Goal: Task Accomplishment & Management: Complete application form

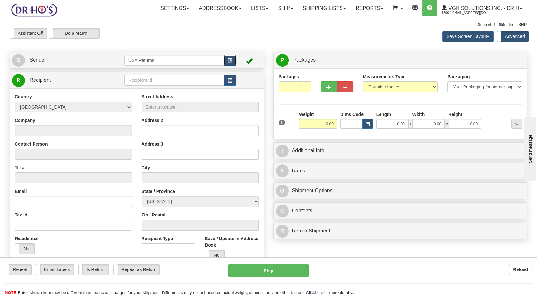
click at [228, 60] on span "button" at bounding box center [230, 61] width 4 height 4
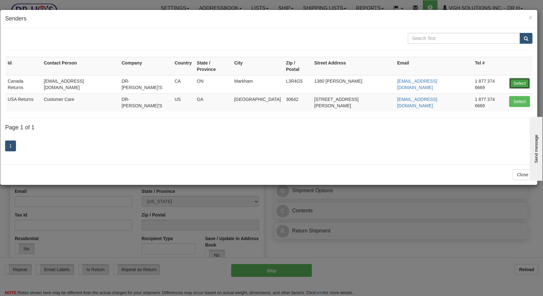
click at [515, 79] on button "Select" at bounding box center [519, 83] width 21 height 11
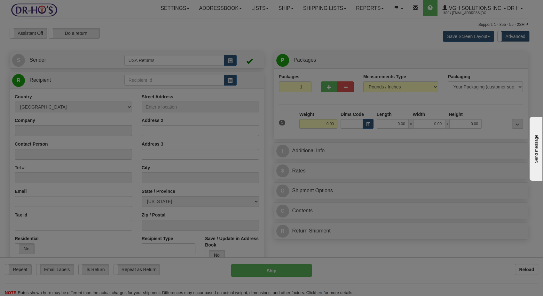
type input "Canada Returns"
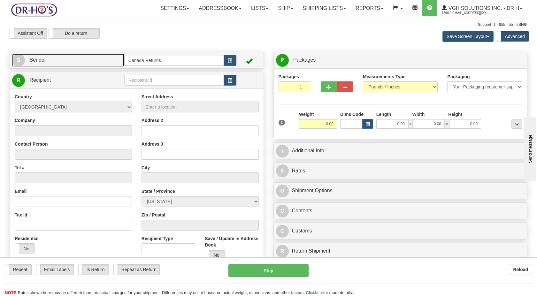
click at [54, 60] on link "S Sender" at bounding box center [68, 60] width 112 height 13
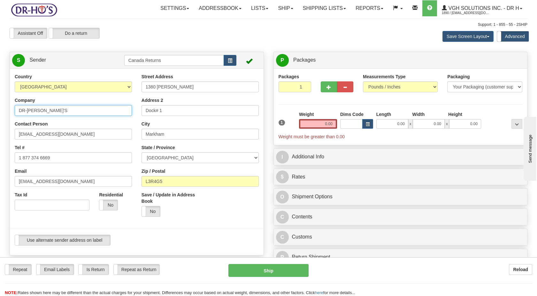
drag, startPoint x: 55, startPoint y: 109, endPoint x: 1, endPoint y: 117, distance: 54.6
click at [0, 116] on html "Training Course Close Toggle navigation Settings Shipping Preferences New Sende…" at bounding box center [268, 148] width 537 height 296
paste input "[PERSON_NAME]"
type input "[PERSON_NAME]"
drag, startPoint x: 67, startPoint y: 137, endPoint x: 0, endPoint y: 145, distance: 67.6
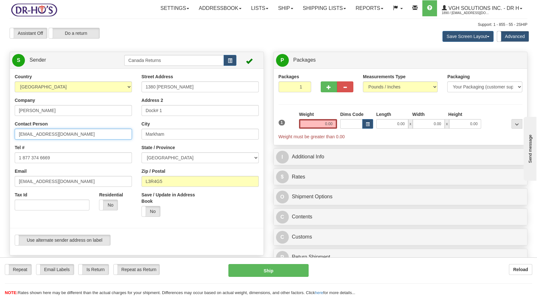
click at [0, 144] on html "Training Course Close Toggle navigation Settings Shipping Preferences New Sende…" at bounding box center [268, 148] width 537 height 296
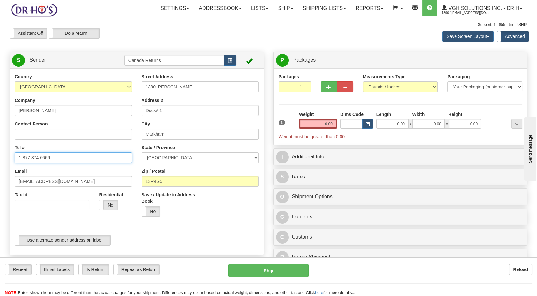
drag, startPoint x: 9, startPoint y: 161, endPoint x: -2, endPoint y: 163, distance: 10.7
click at [0, 163] on html "Training Course Close Toggle navigation Settings Shipping Preferences New Sende…" at bounding box center [268, 148] width 537 height 296
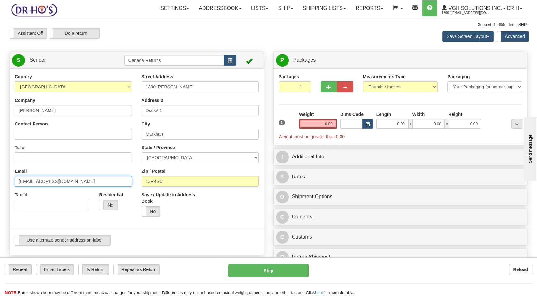
drag, startPoint x: 77, startPoint y: 180, endPoint x: -2, endPoint y: 188, distance: 78.7
click at [0, 188] on html "Training Course Close Toggle navigation Settings Shipping Preferences New Sende…" at bounding box center [268, 148] width 537 height 296
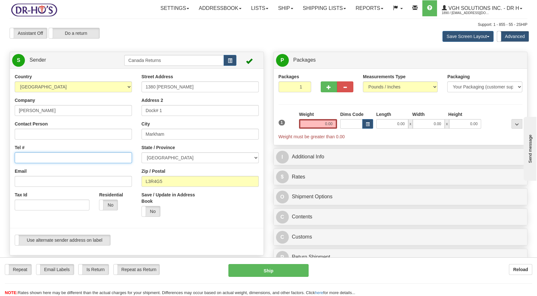
click at [47, 159] on input "Tel #" at bounding box center [73, 157] width 117 height 11
paste input "7808190314"
type input "7808190314"
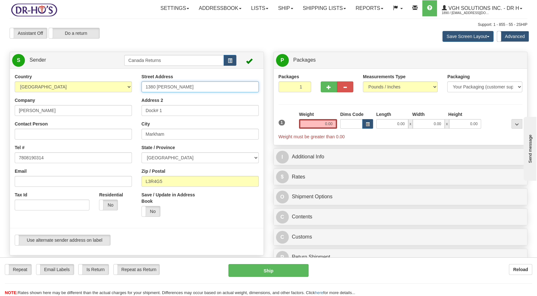
click at [107, 91] on div "Country [GEOGRAPHIC_DATA] [GEOGRAPHIC_DATA] [GEOGRAPHIC_DATA] [GEOGRAPHIC_DATA]…" at bounding box center [137, 161] width 254 height 177
paste input "[STREET_ADDRESS]"
type input "[STREET_ADDRESS]"
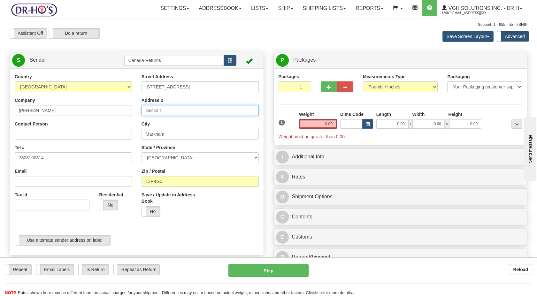
drag, startPoint x: 97, startPoint y: 112, endPoint x: 94, endPoint y: 112, distance: 3.5
click at [94, 112] on div "Country [GEOGRAPHIC_DATA] [GEOGRAPHIC_DATA] [GEOGRAPHIC_DATA] [GEOGRAPHIC_DATA]…" at bounding box center [137, 161] width 254 height 177
drag, startPoint x: 158, startPoint y: 134, endPoint x: 125, endPoint y: 137, distance: 34.0
click at [125, 137] on div "Country [GEOGRAPHIC_DATA] [GEOGRAPHIC_DATA] [GEOGRAPHIC_DATA] [GEOGRAPHIC_DATA]…" at bounding box center [137, 161] width 254 height 177
paste input "[GEOGRAPHIC_DATA]"
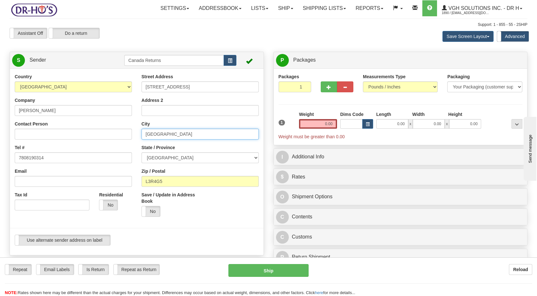
type input "[GEOGRAPHIC_DATA]"
drag, startPoint x: 155, startPoint y: 160, endPoint x: 157, endPoint y: 155, distance: 5.4
click at [155, 160] on select "[GEOGRAPHIC_DATA] [GEOGRAPHIC_DATA] [GEOGRAPHIC_DATA] [GEOGRAPHIC_DATA] [GEOGRA…" at bounding box center [200, 157] width 117 height 11
select select "AB"
click at [142, 152] on select "[GEOGRAPHIC_DATA] [GEOGRAPHIC_DATA] [GEOGRAPHIC_DATA] [GEOGRAPHIC_DATA] [GEOGRA…" at bounding box center [200, 157] width 117 height 11
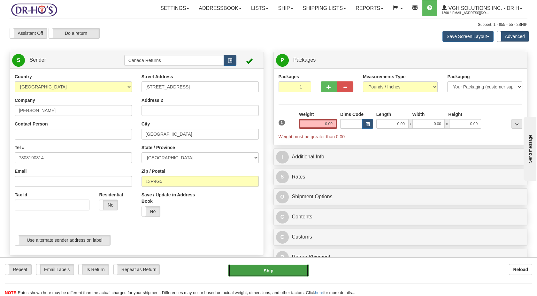
click at [292, 276] on button "Ship" at bounding box center [268, 270] width 80 height 13
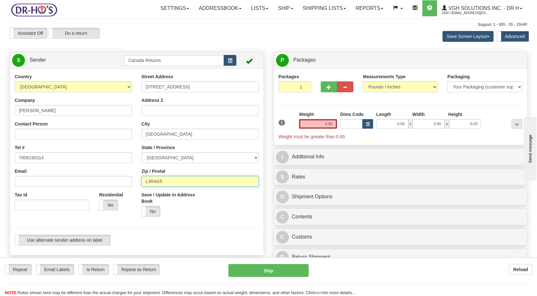
click at [135, 179] on div "Country [GEOGRAPHIC_DATA] [GEOGRAPHIC_DATA] [GEOGRAPHIC_DATA] [GEOGRAPHIC_DATA]…" at bounding box center [137, 161] width 254 height 177
paste input "T6V0E1"
type input "T6V0E1"
click at [204, 219] on div "Save / Update in Address Book Yes No" at bounding box center [200, 207] width 127 height 30
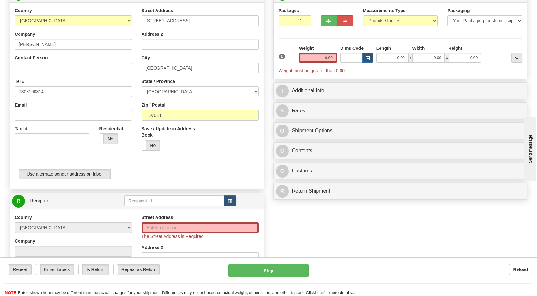
scroll to position [71, 0]
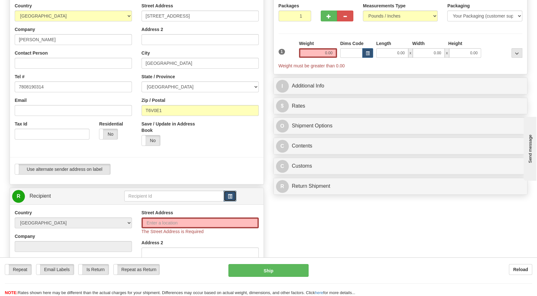
click at [228, 200] on button "button" at bounding box center [230, 196] width 13 height 11
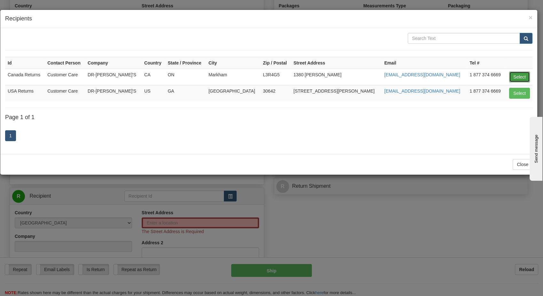
click at [513, 79] on button "Select" at bounding box center [519, 77] width 21 height 11
type input "Canada Returns"
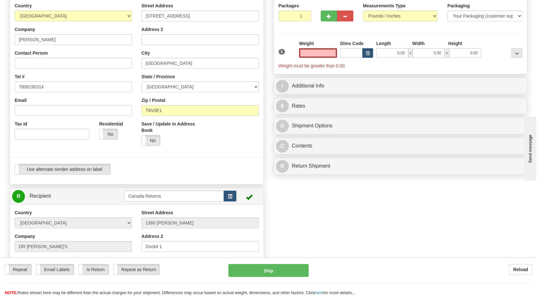
type input "0.00"
click at [230, 159] on div at bounding box center [136, 157] width 263 height 13
click at [204, 162] on div at bounding box center [136, 157] width 263 height 13
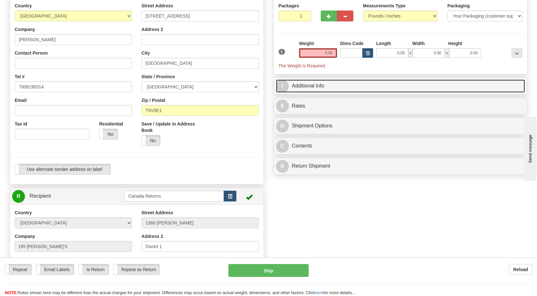
click at [300, 86] on link "I Additional Info" at bounding box center [400, 86] width 249 height 13
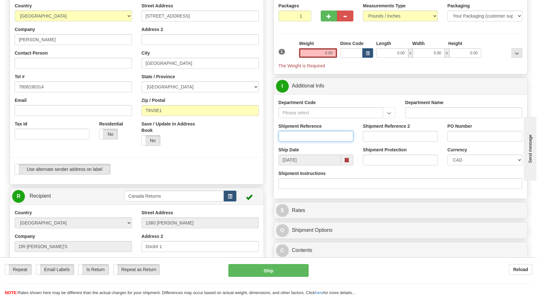
drag, startPoint x: 312, startPoint y: 135, endPoint x: 297, endPoint y: 139, distance: 15.7
click at [311, 135] on input "Shipment Reference" at bounding box center [316, 136] width 75 height 11
paste input "1207300"
type input "1207300"
drag, startPoint x: 246, startPoint y: 152, endPoint x: 292, endPoint y: 172, distance: 50.5
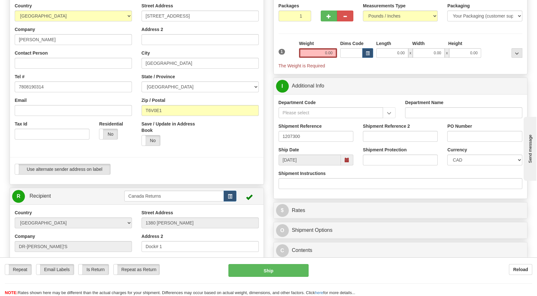
click at [246, 152] on div at bounding box center [136, 157] width 263 height 13
drag, startPoint x: 348, startPoint y: 160, endPoint x: 337, endPoint y: 165, distance: 11.2
click at [348, 161] on span at bounding box center [347, 160] width 4 height 4
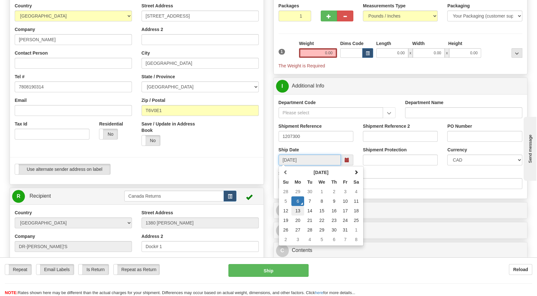
click at [300, 210] on td "13" at bounding box center [297, 211] width 13 height 10
type input "[DATE]"
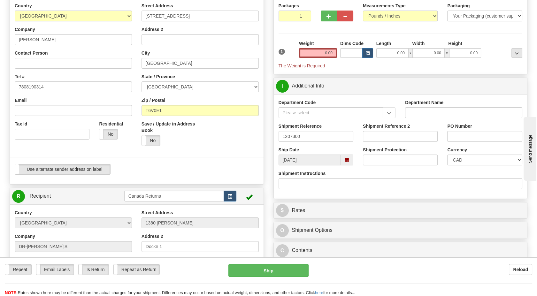
click at [242, 178] on div "Use alternate sender address on label Use alternate sender address on label" at bounding box center [137, 172] width 254 height 16
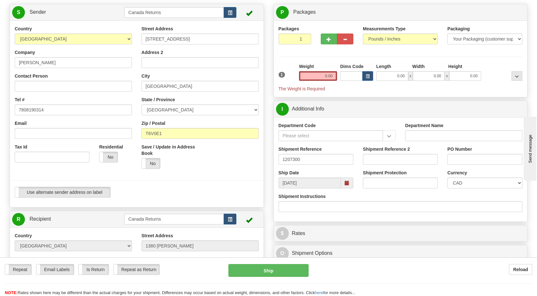
scroll to position [0, 0]
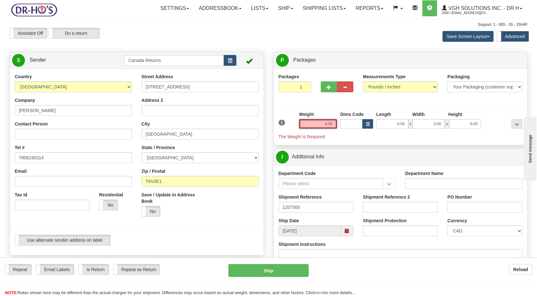
click at [317, 123] on input "0.00" at bounding box center [318, 124] width 38 height 10
type input "1.00"
click at [295, 111] on div "Packages 1 1 Measurements Type" at bounding box center [401, 106] width 244 height 67
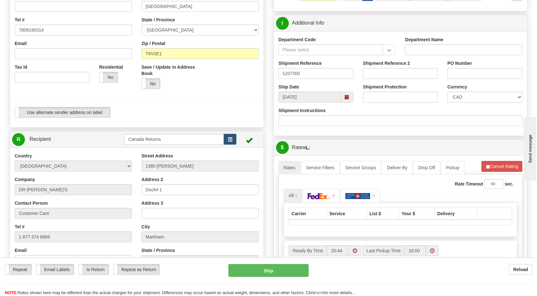
scroll to position [142, 0]
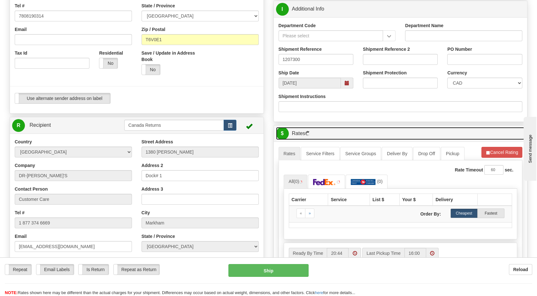
click at [437, 128] on link "$ Rates" at bounding box center [400, 133] width 249 height 13
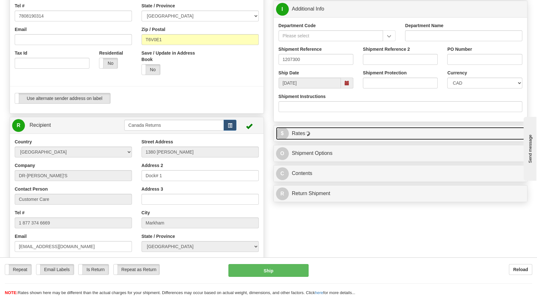
click at [386, 133] on link "$ Rates" at bounding box center [400, 133] width 249 height 13
